Goal: Information Seeking & Learning: Learn about a topic

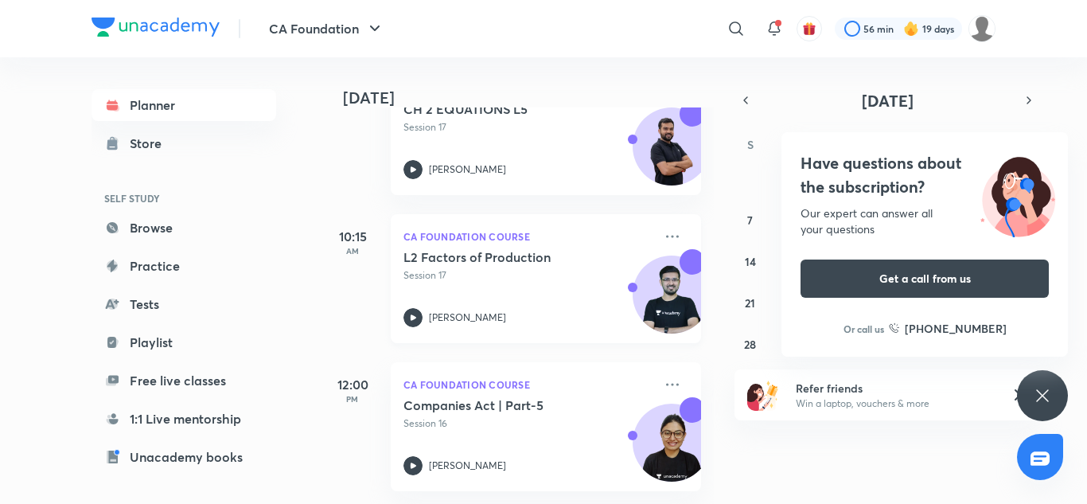
scroll to position [293, 0]
click at [1053, 404] on div "Have questions about the subscription? Our expert can answer all your questions…" at bounding box center [1042, 395] width 51 height 51
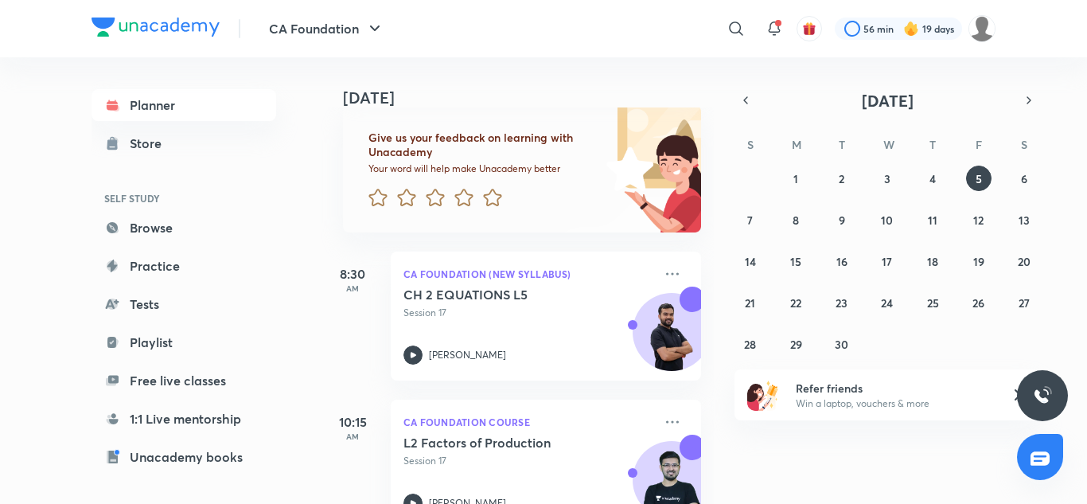
scroll to position [111, 0]
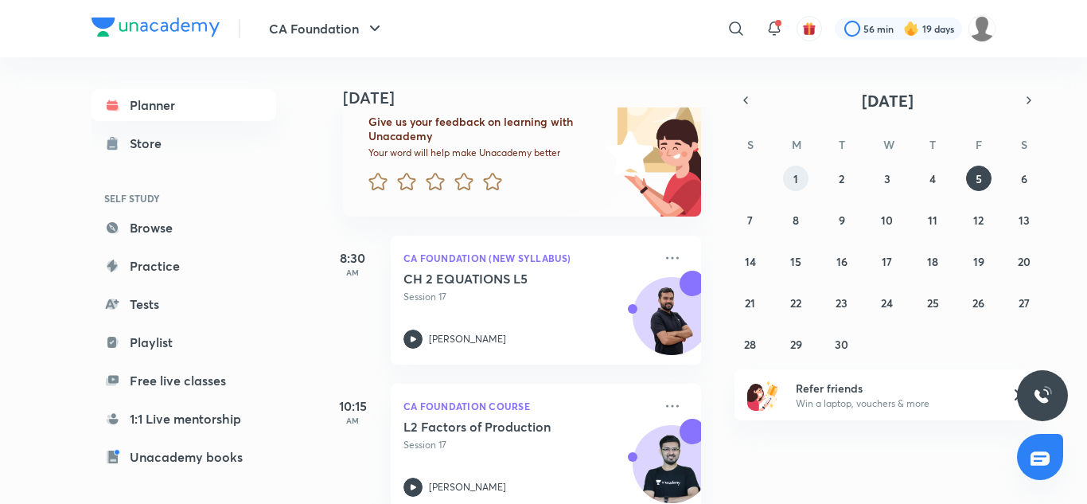
click at [800, 181] on button "1" at bounding box center [795, 178] width 25 height 25
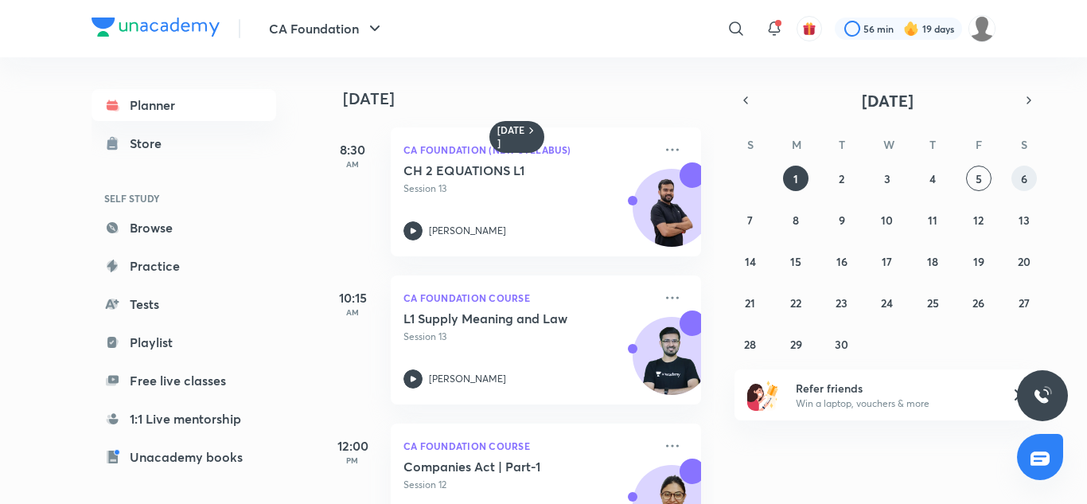
click at [1020, 182] on button "6" at bounding box center [1024, 178] width 25 height 25
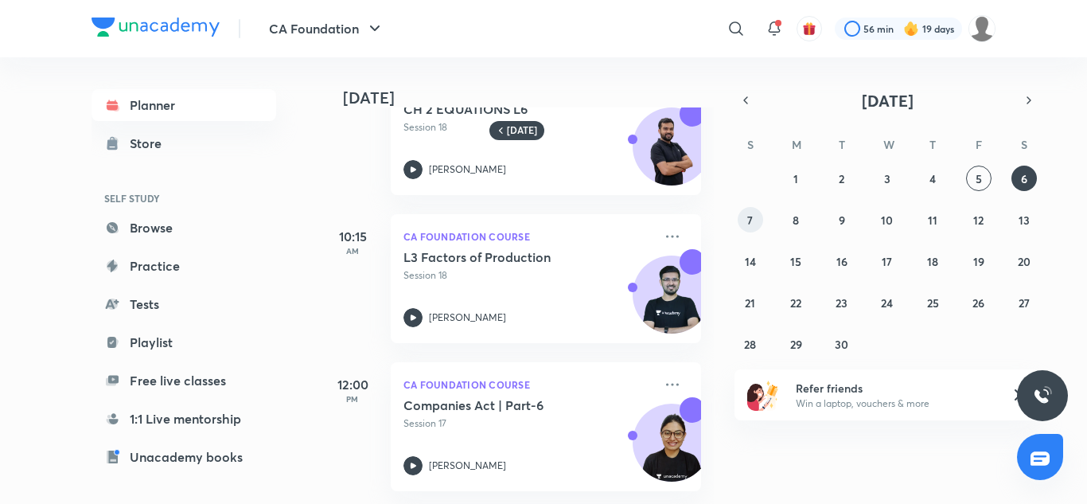
click at [751, 215] on abbr "7" at bounding box center [750, 220] width 6 height 15
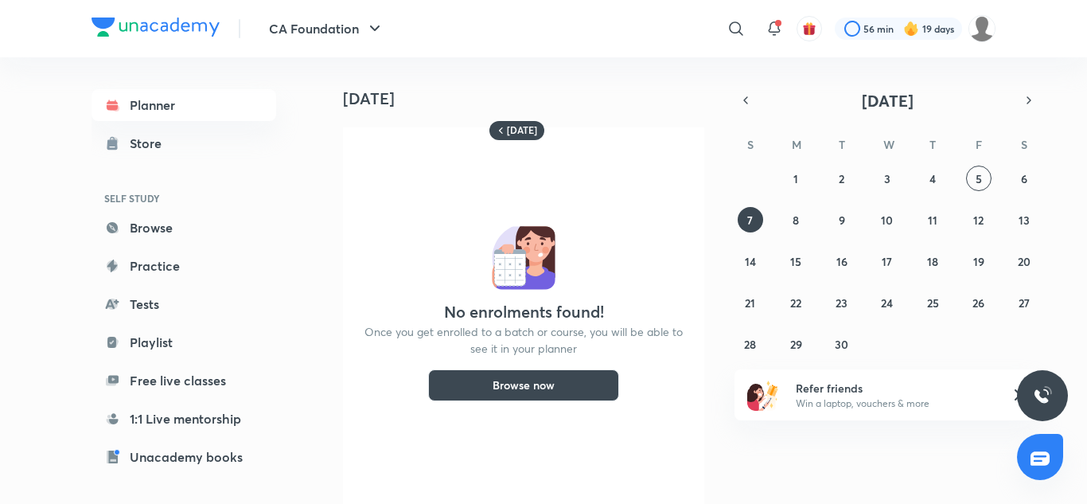
click at [558, 389] on button "Browse now" at bounding box center [523, 385] width 191 height 32
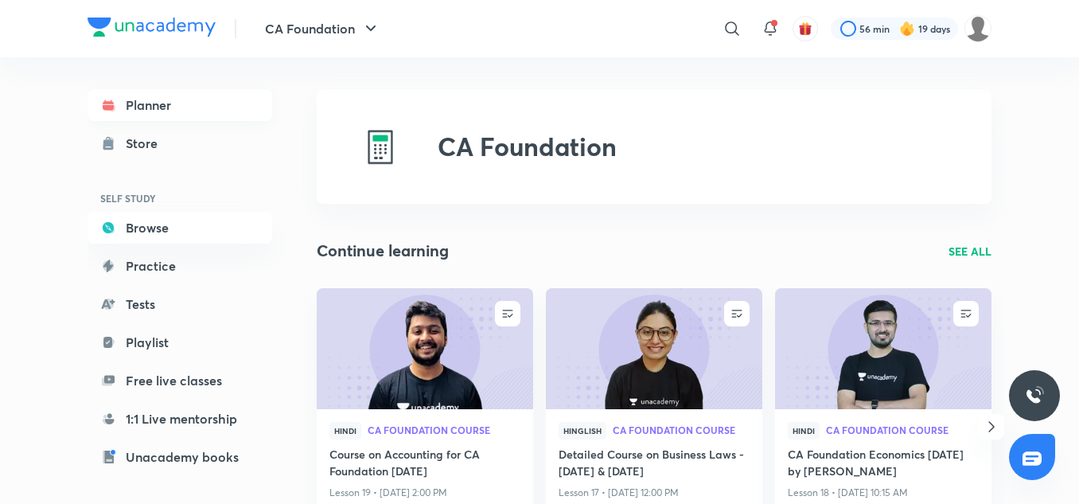
click at [170, 101] on link "Planner" at bounding box center [180, 105] width 185 height 32
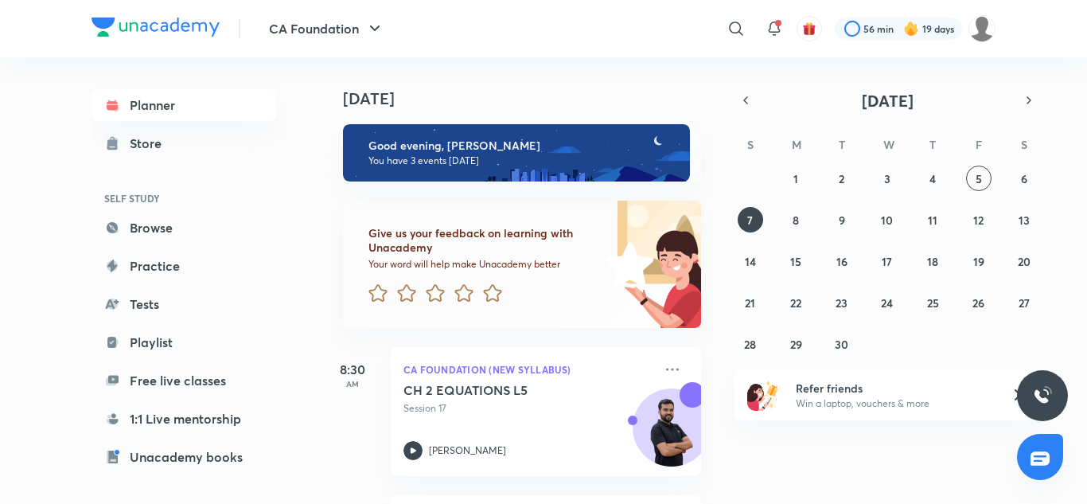
click at [954, 175] on div "31 1 2 3 4 5 6 7 8 9 10 11 12 13 14 15 16 17 18 19 20 21 22 23 24 25 26 27 28 2…" at bounding box center [888, 261] width 306 height 191
click at [842, 185] on abbr "2" at bounding box center [842, 178] width 6 height 15
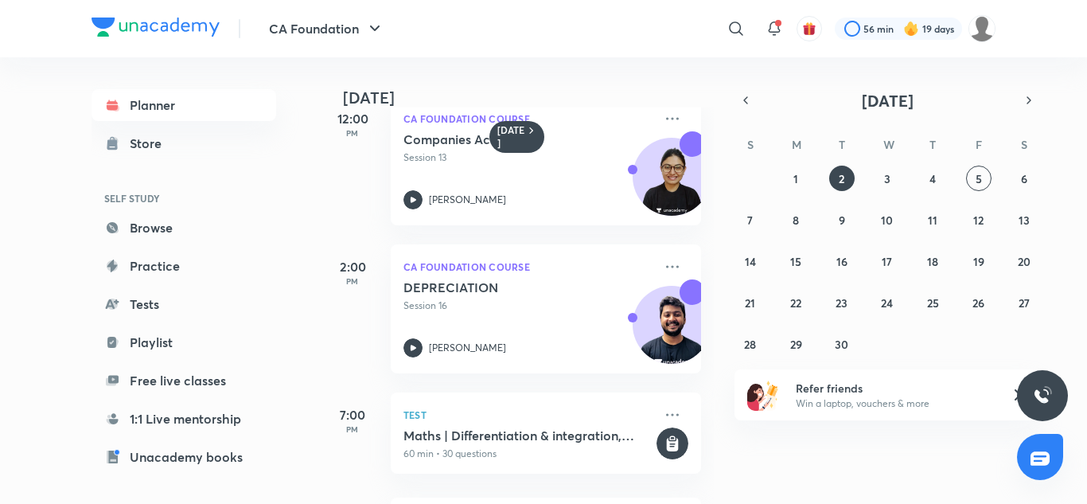
scroll to position [326, 0]
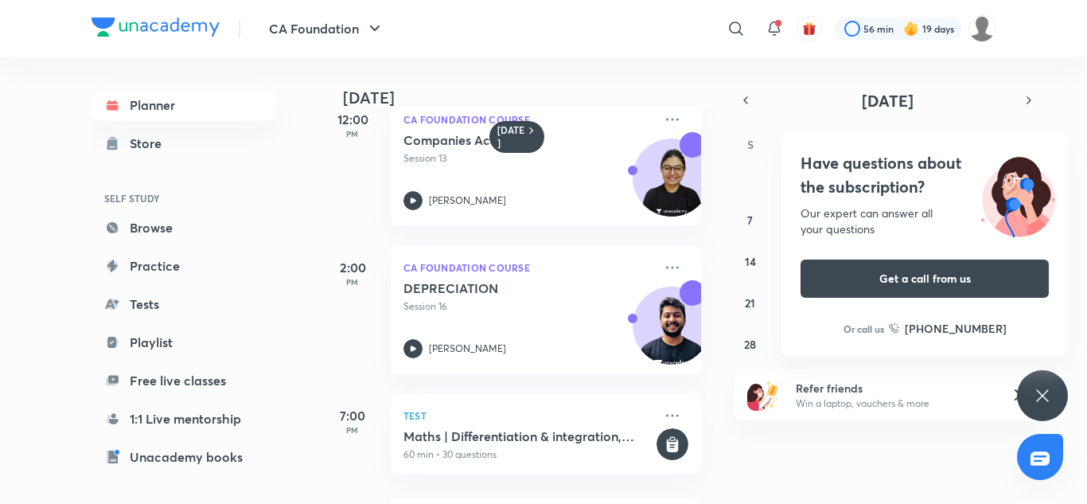
click at [1044, 380] on div "Have questions about the subscription? Our expert can answer all your questions…" at bounding box center [1042, 395] width 51 height 51
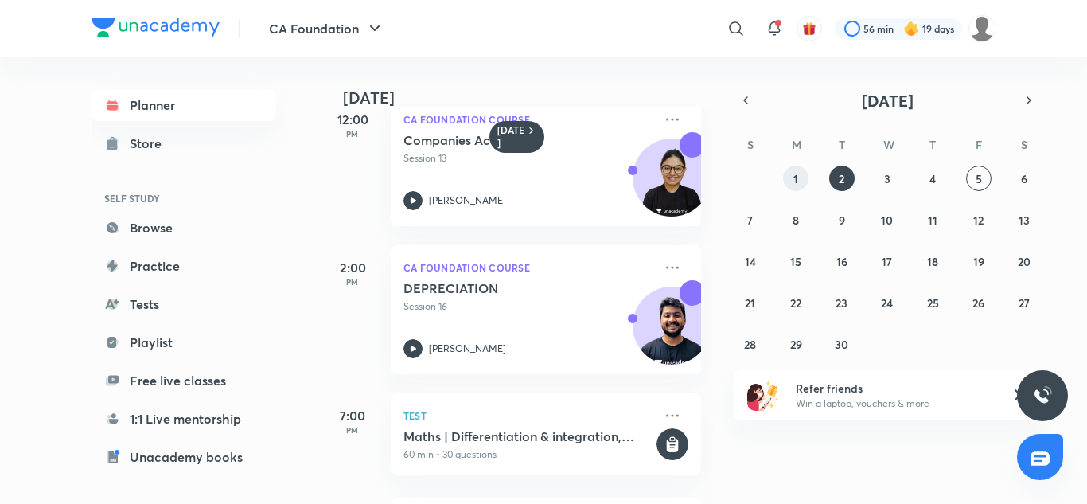
click at [804, 174] on button "1" at bounding box center [795, 178] width 25 height 25
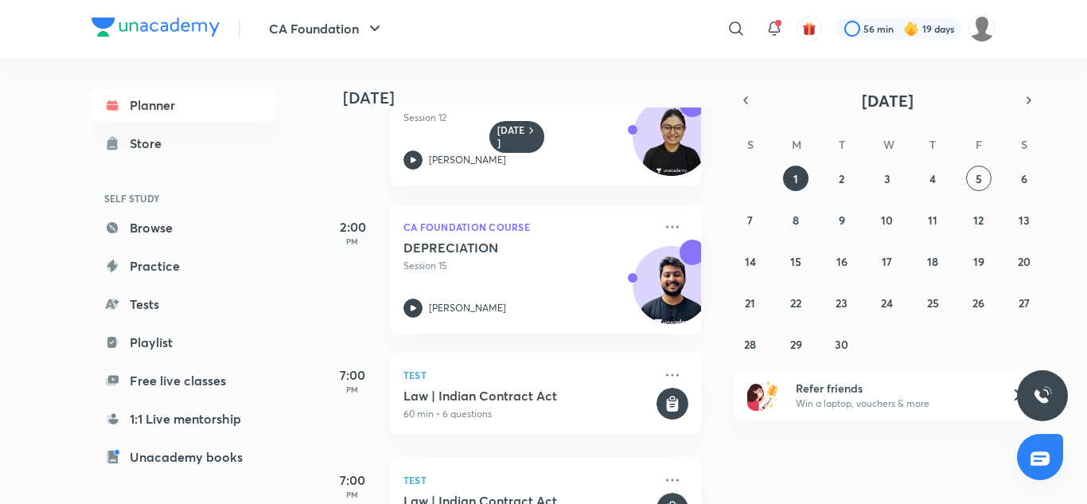
scroll to position [431, 0]
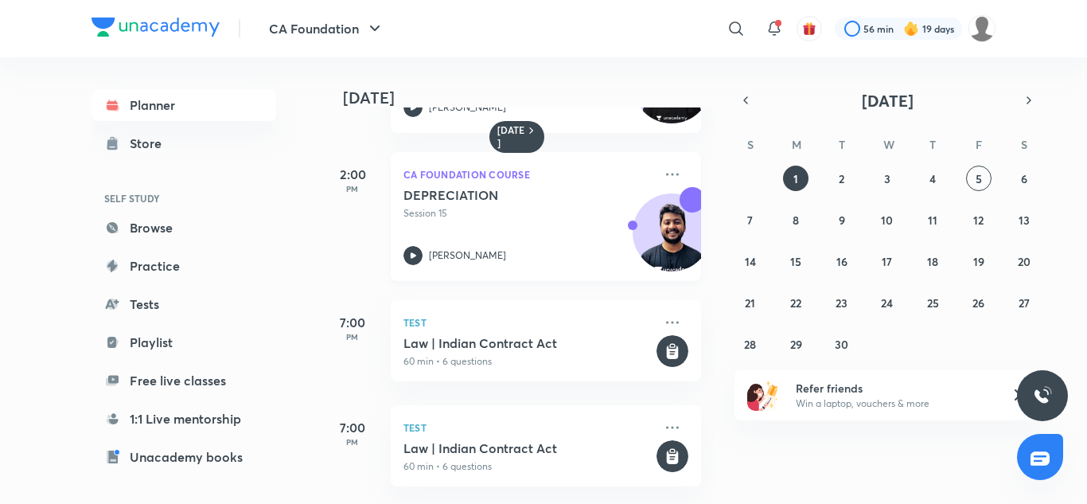
click at [540, 187] on h5 "DEPRECIATION" at bounding box center [503, 195] width 198 height 16
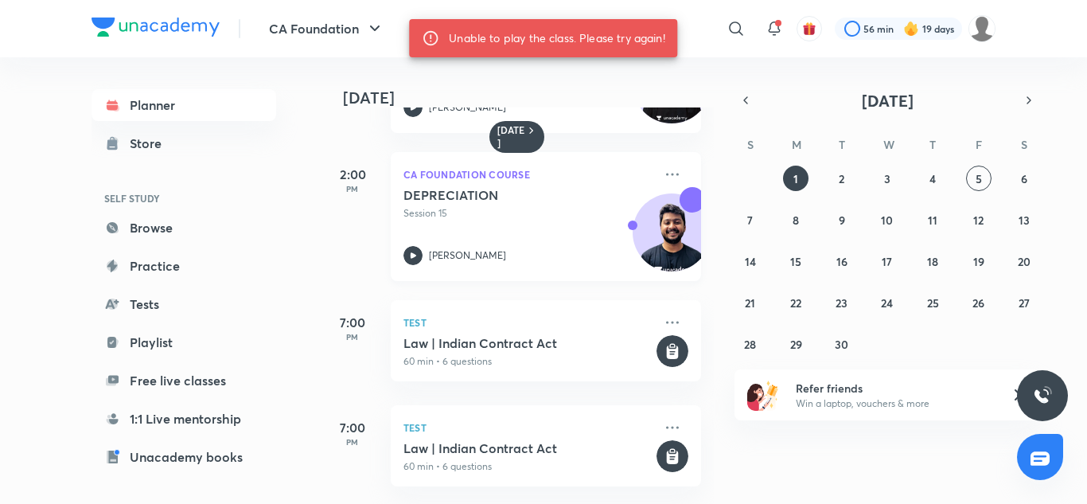
click at [543, 219] on div "DEPRECIATION Session 15 [PERSON_NAME]" at bounding box center [529, 226] width 250 height 78
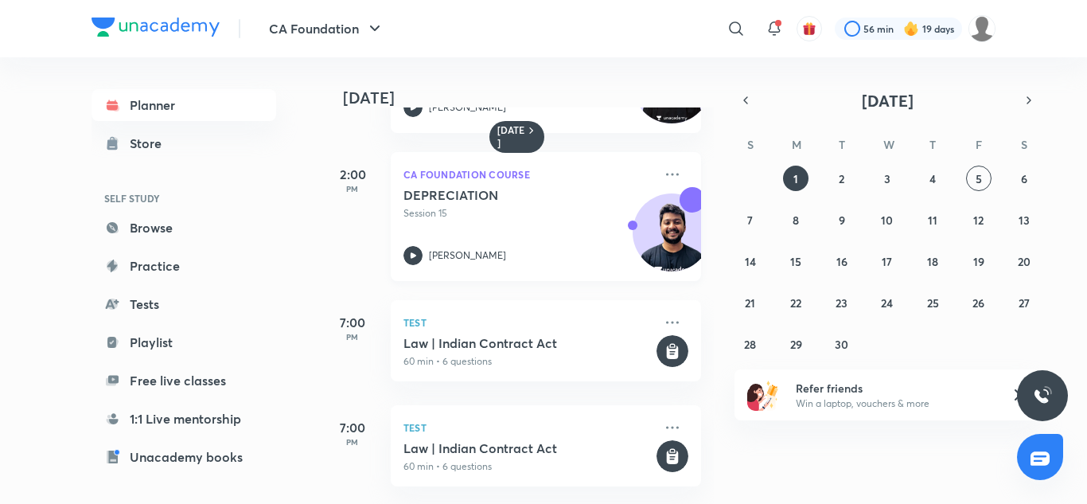
click at [523, 207] on p "Session 15" at bounding box center [529, 213] width 250 height 14
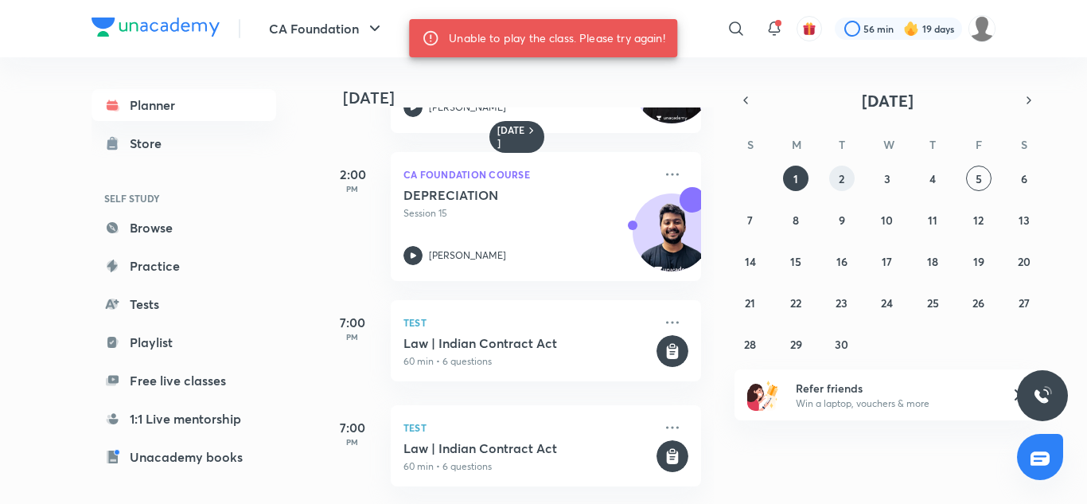
click at [848, 169] on button "2" at bounding box center [841, 178] width 25 height 25
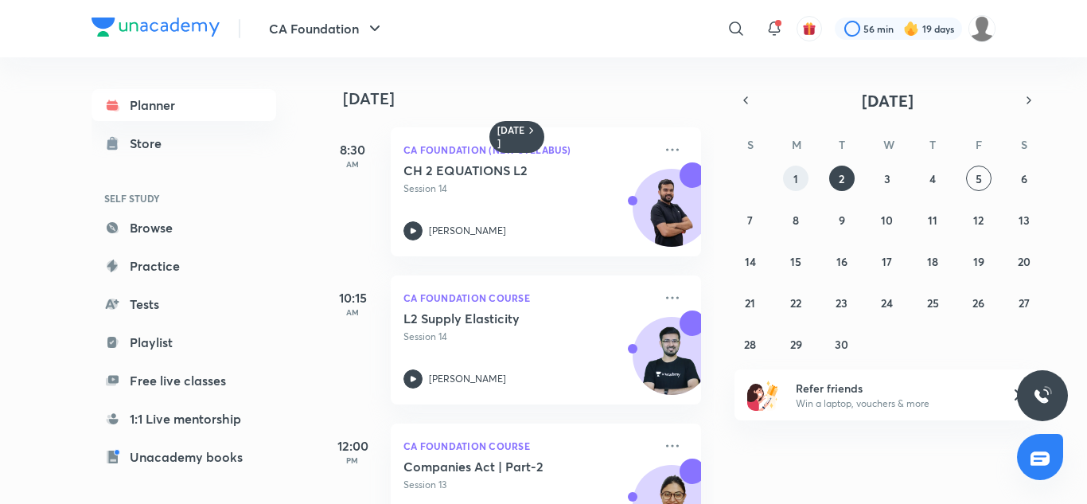
click at [797, 177] on abbr "1" at bounding box center [796, 178] width 5 height 15
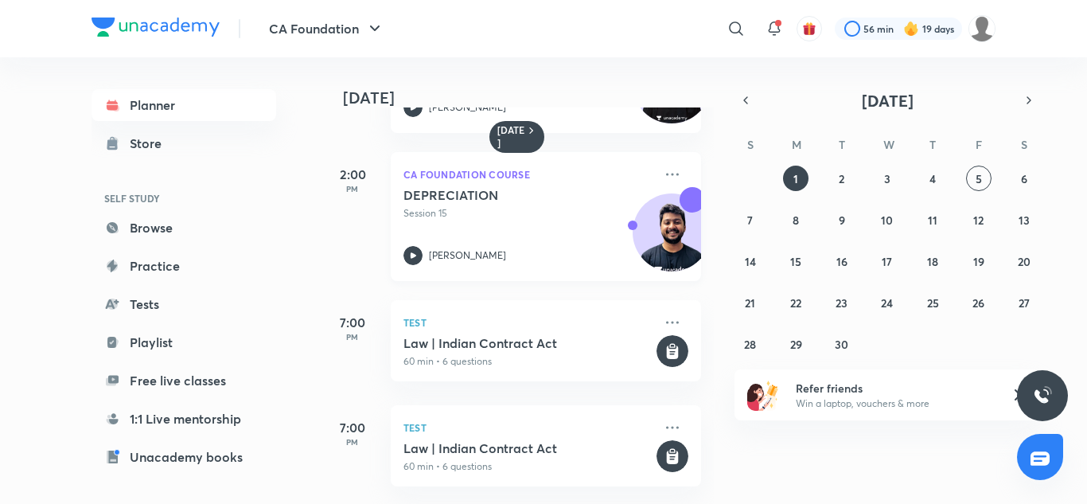
click at [570, 217] on div "DEPRECIATION Session 15 [PERSON_NAME]" at bounding box center [529, 226] width 250 height 78
click at [842, 180] on abbr "2" at bounding box center [842, 178] width 6 height 15
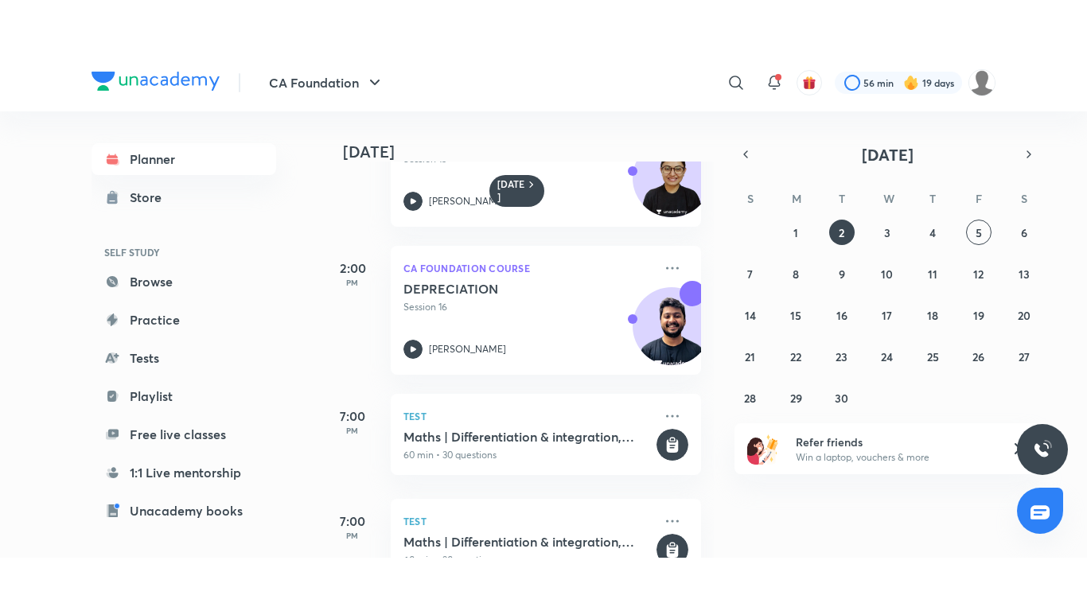
scroll to position [393, 0]
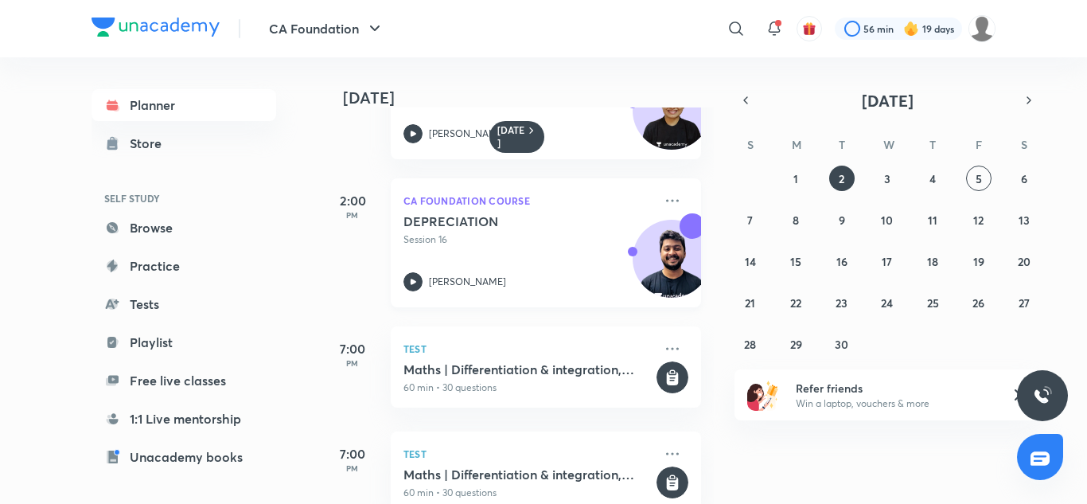
click at [560, 235] on p "Session 16" at bounding box center [529, 239] width 250 height 14
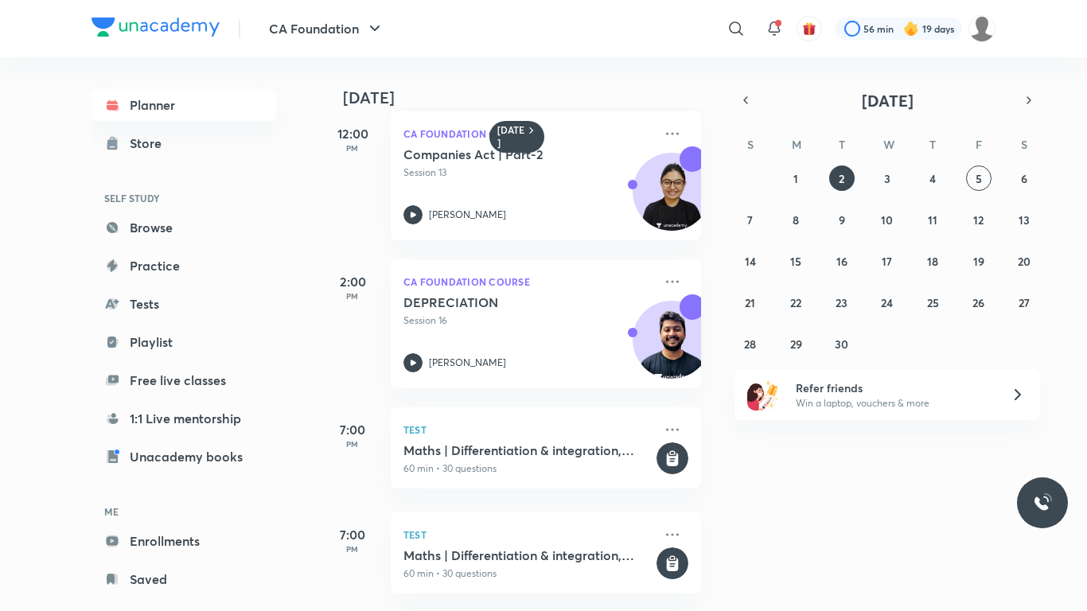
scroll to position [324, 0]
